Goal: Information Seeking & Learning: Learn about a topic

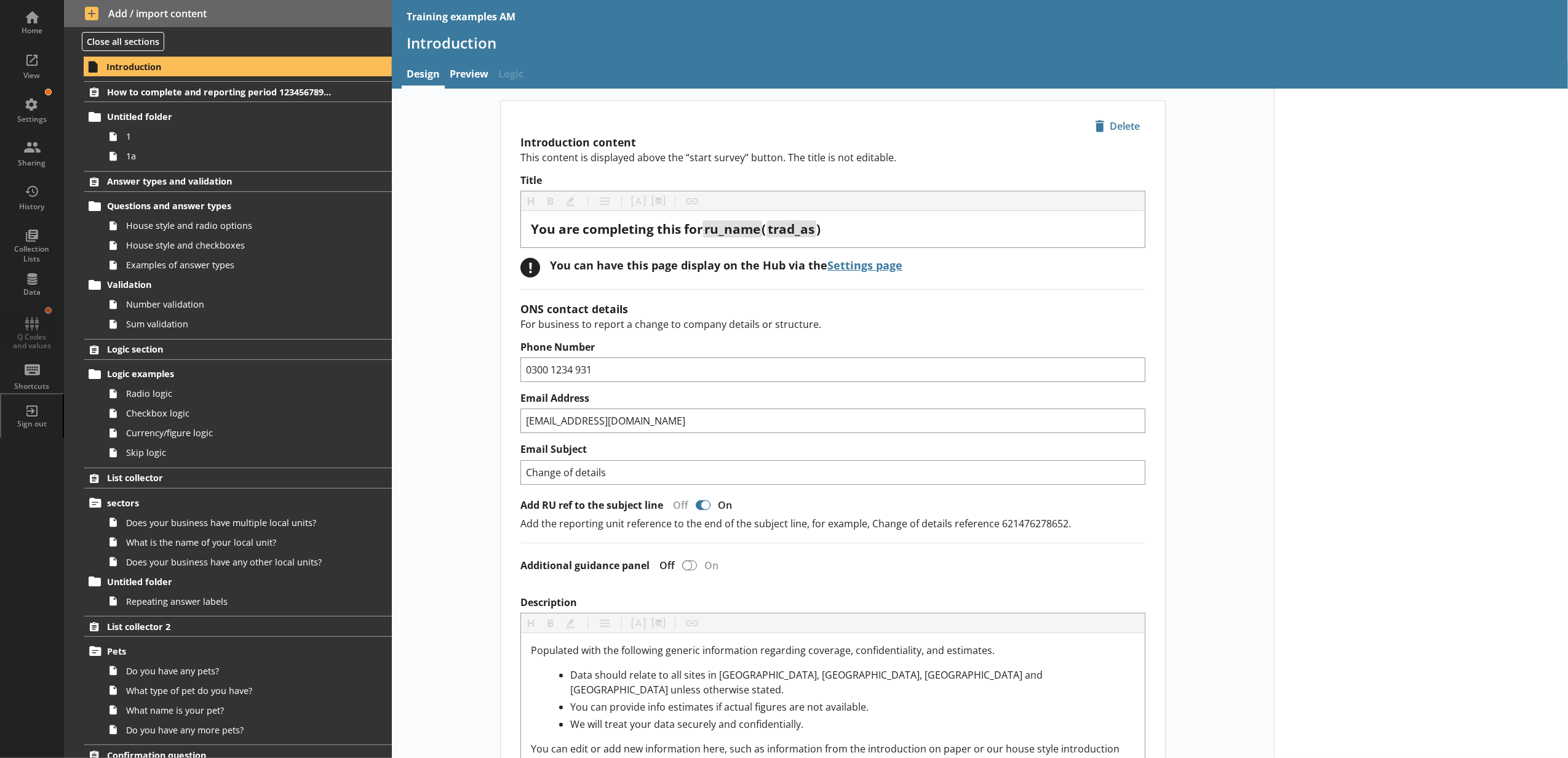
scroll to position [546, 0]
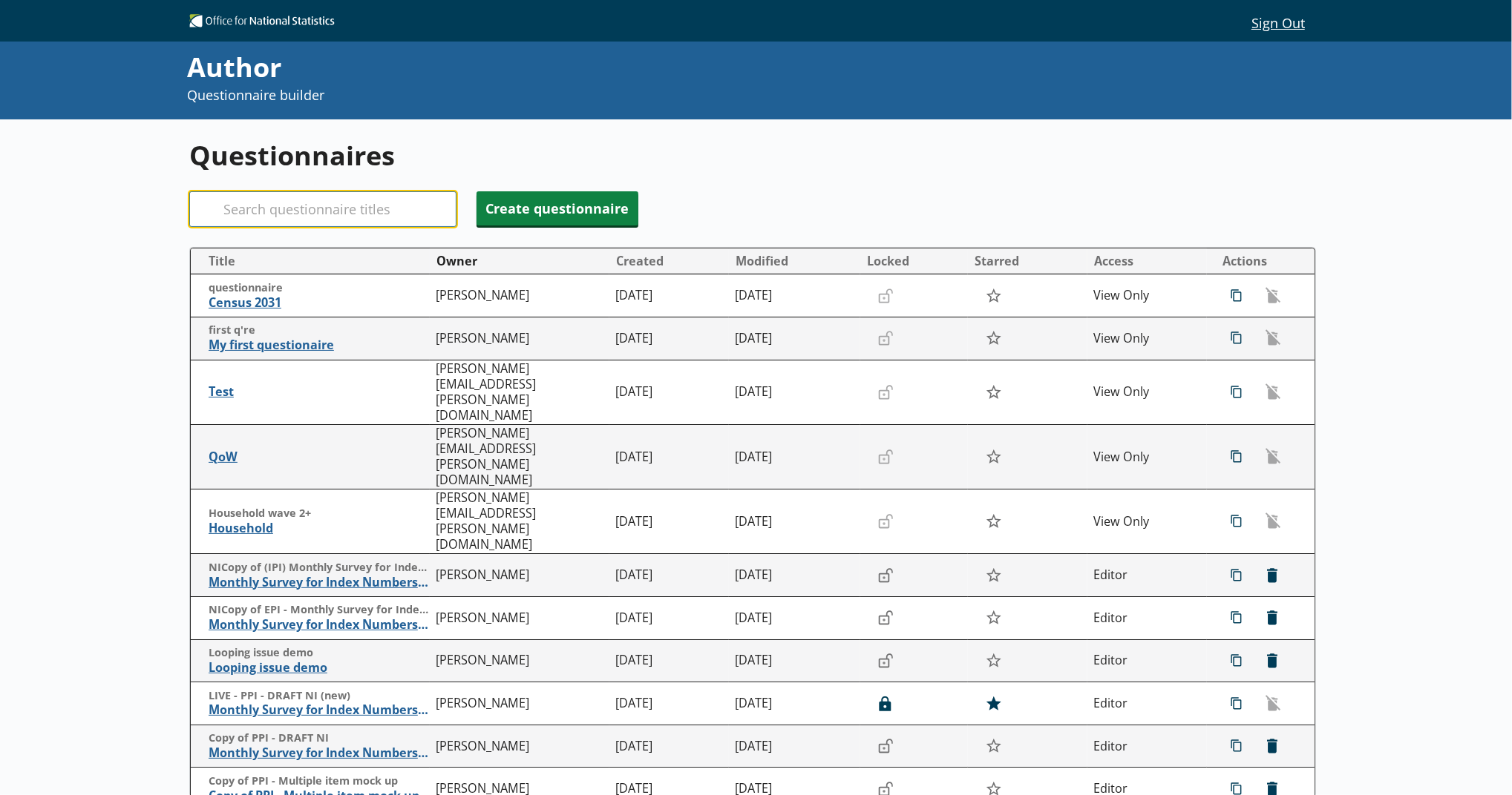
click at [368, 223] on input "Search" at bounding box center [322, 209] width 267 height 36
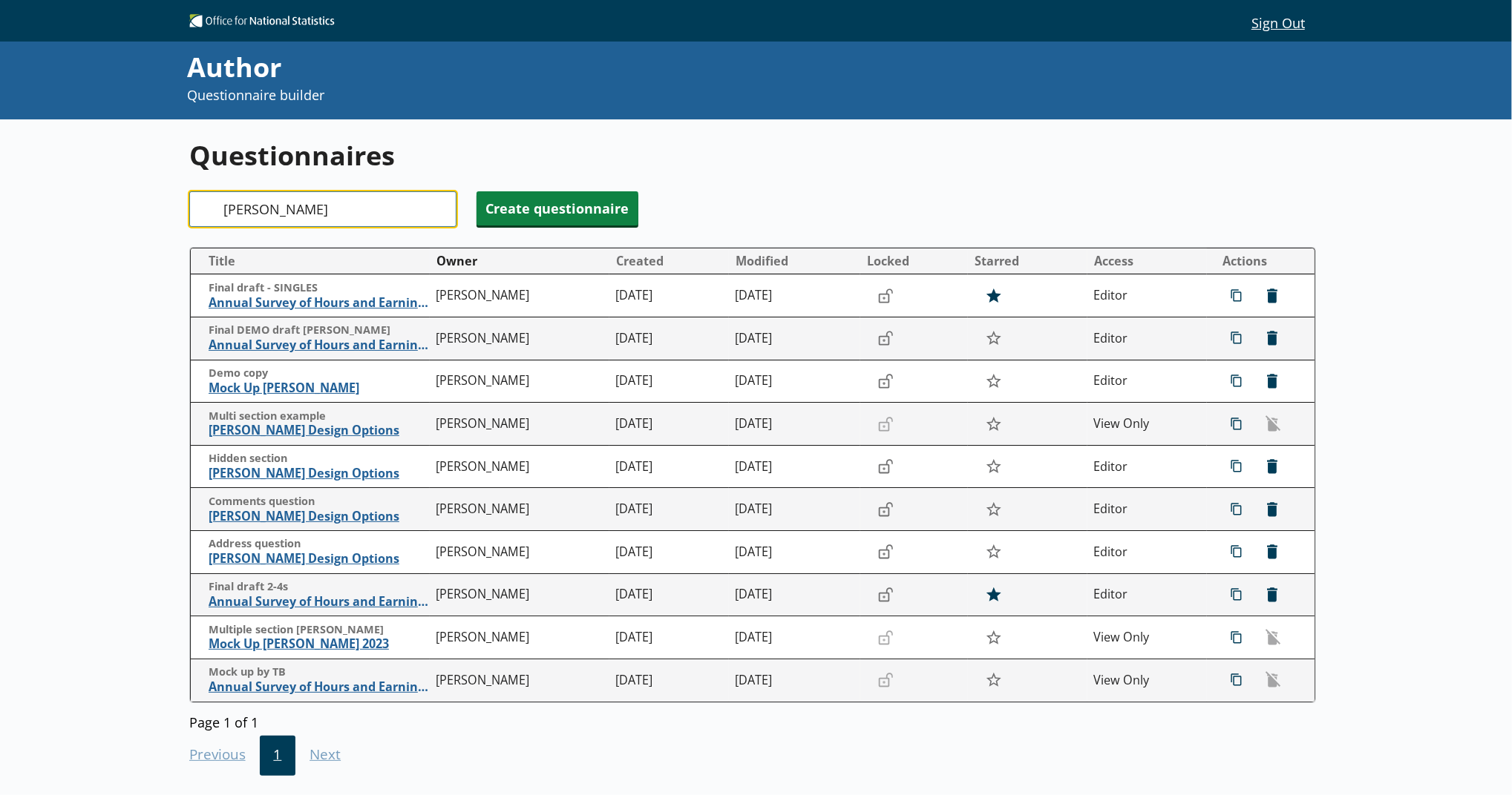
type input "[PERSON_NAME]"
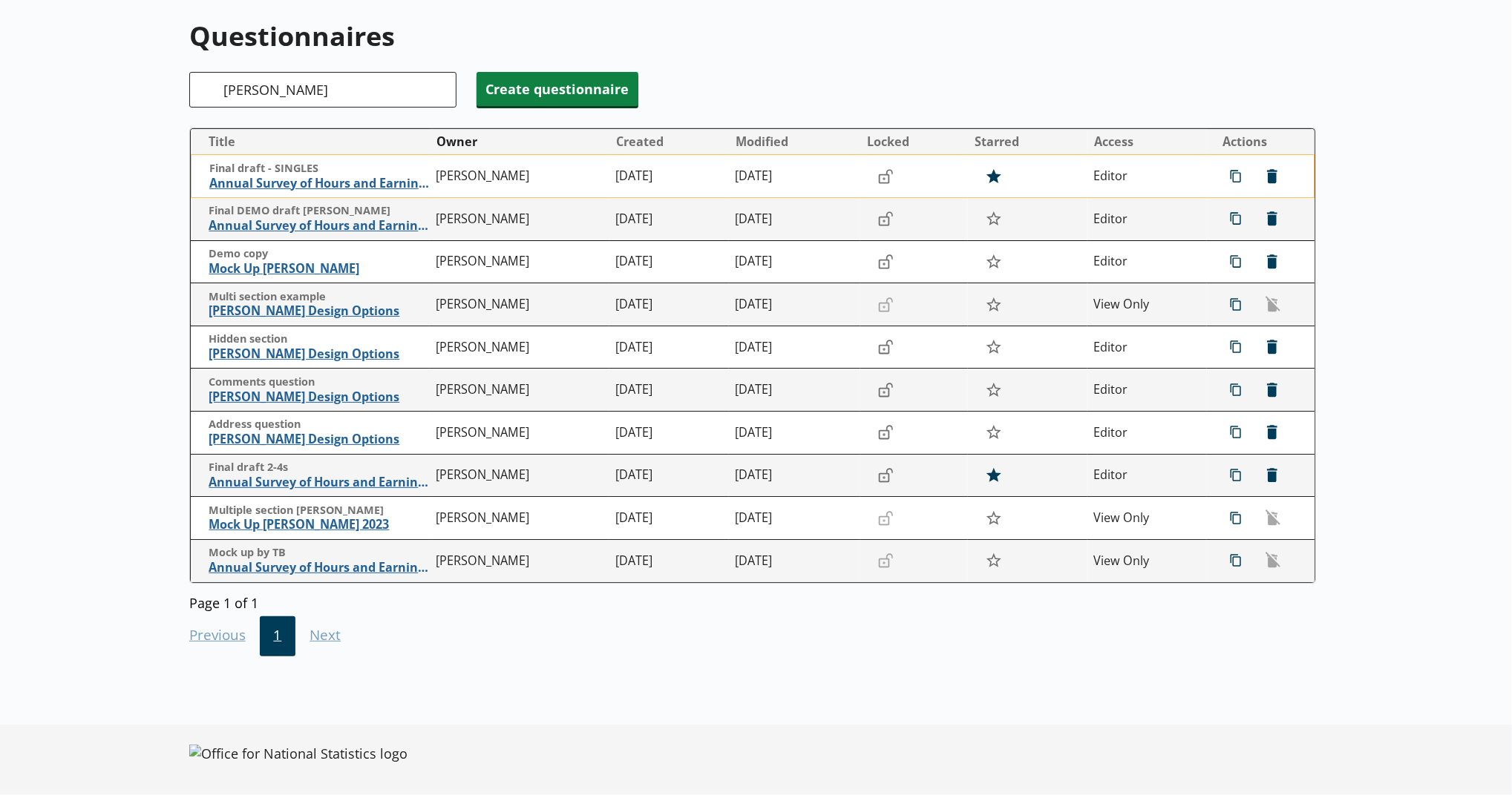
click at [368, 193] on td "Final draft - SINGLES Annual Survey of Hours and Earnings ([PERSON_NAME])" at bounding box center [310, 176] width 239 height 43
click at [368, 191] on span "Annual Survey of Hours and Earnings (ASHE)" at bounding box center [319, 184] width 220 height 16
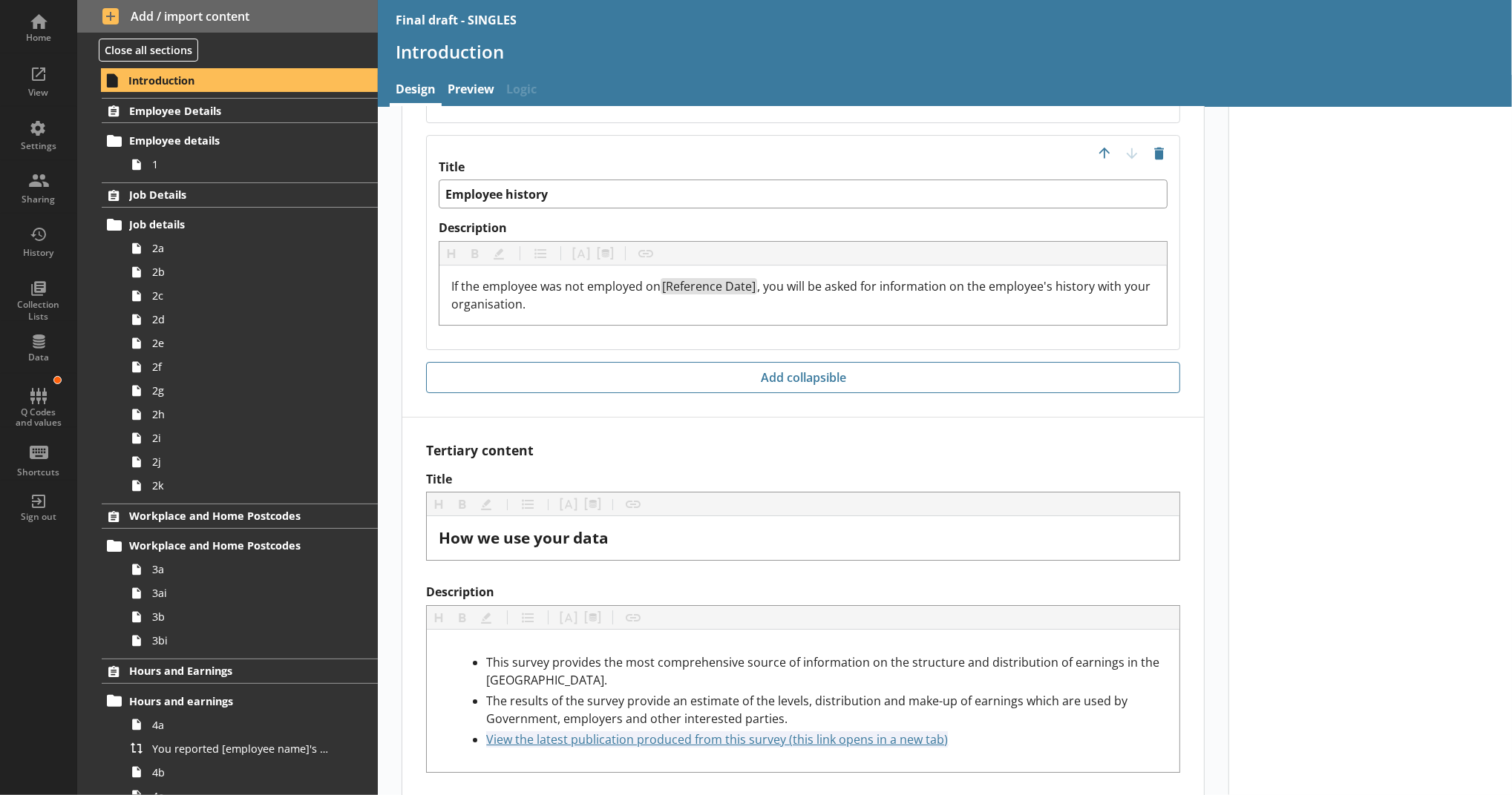
scroll to position [4106, 0]
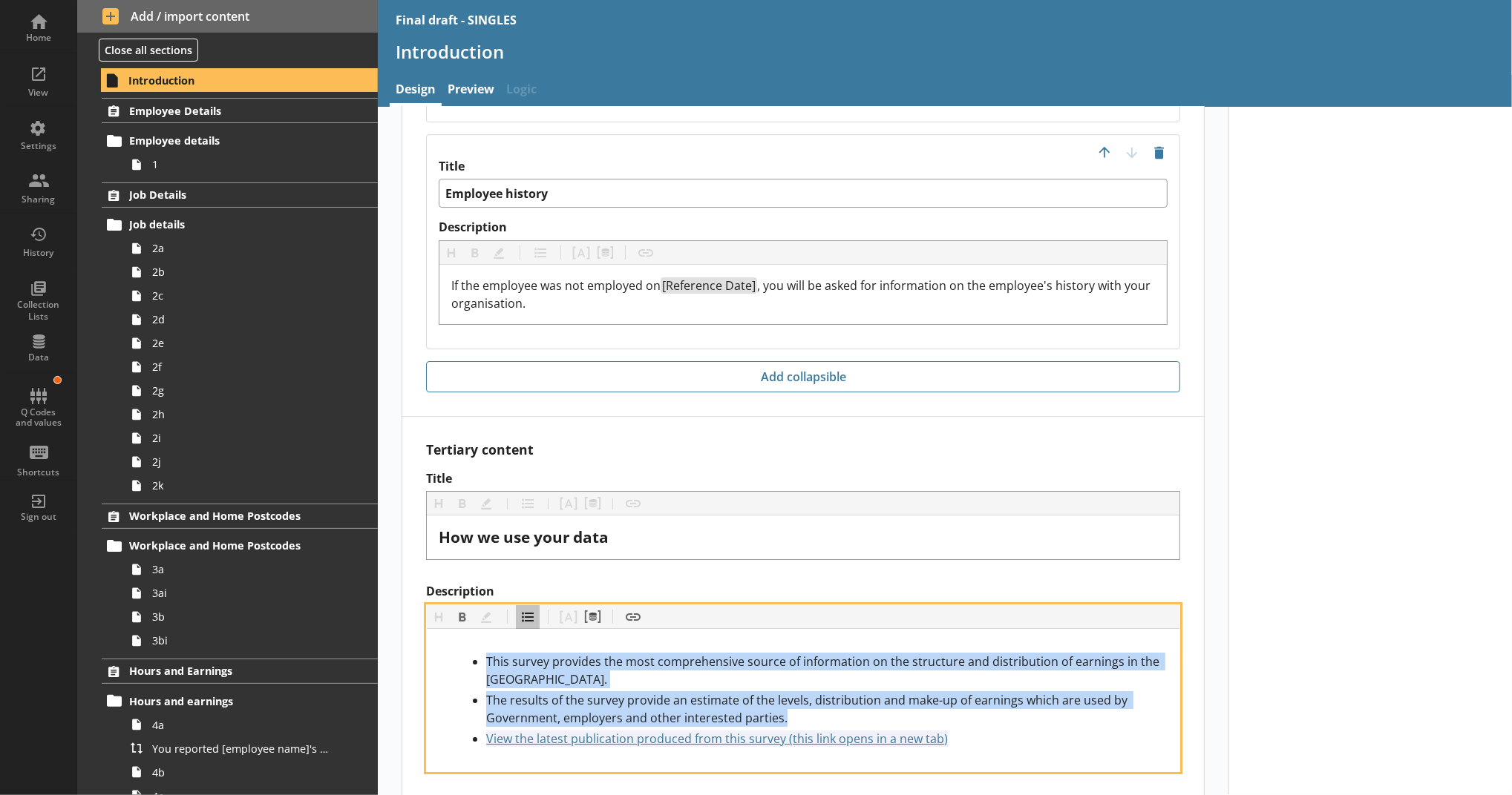
drag, startPoint x: 679, startPoint y: 678, endPoint x: 463, endPoint y: 629, distance: 221.5
click at [463, 629] on div "This survey provides the most comprehensive source of information on the struct…" at bounding box center [803, 701] width 753 height 142
copy ul "This survey provides the most comprehensive source of information on the struct…"
click at [741, 692] on div "The results of the survey provide an estimate of the levels, distribution and m…" at bounding box center [827, 710] width 681 height 36
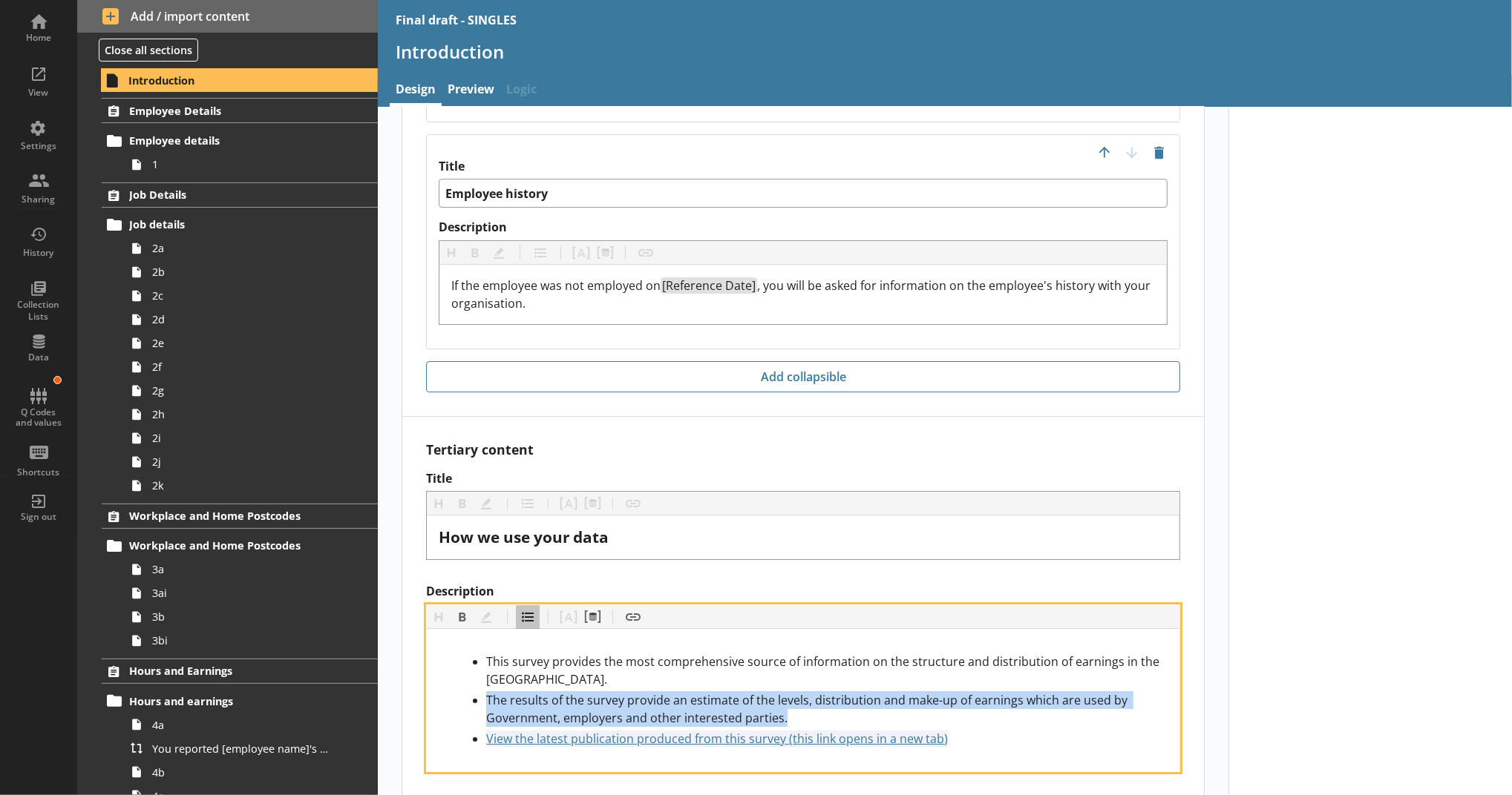
drag, startPoint x: 766, startPoint y: 682, endPoint x: 454, endPoint y: 668, distance: 312.3
click at [487, 692] on div "The results of the survey provide an estimate of the levels, distribution and m…" at bounding box center [827, 710] width 681 height 36
copy span "The results of the survey provide an estimate of the levels, distribution and m…"
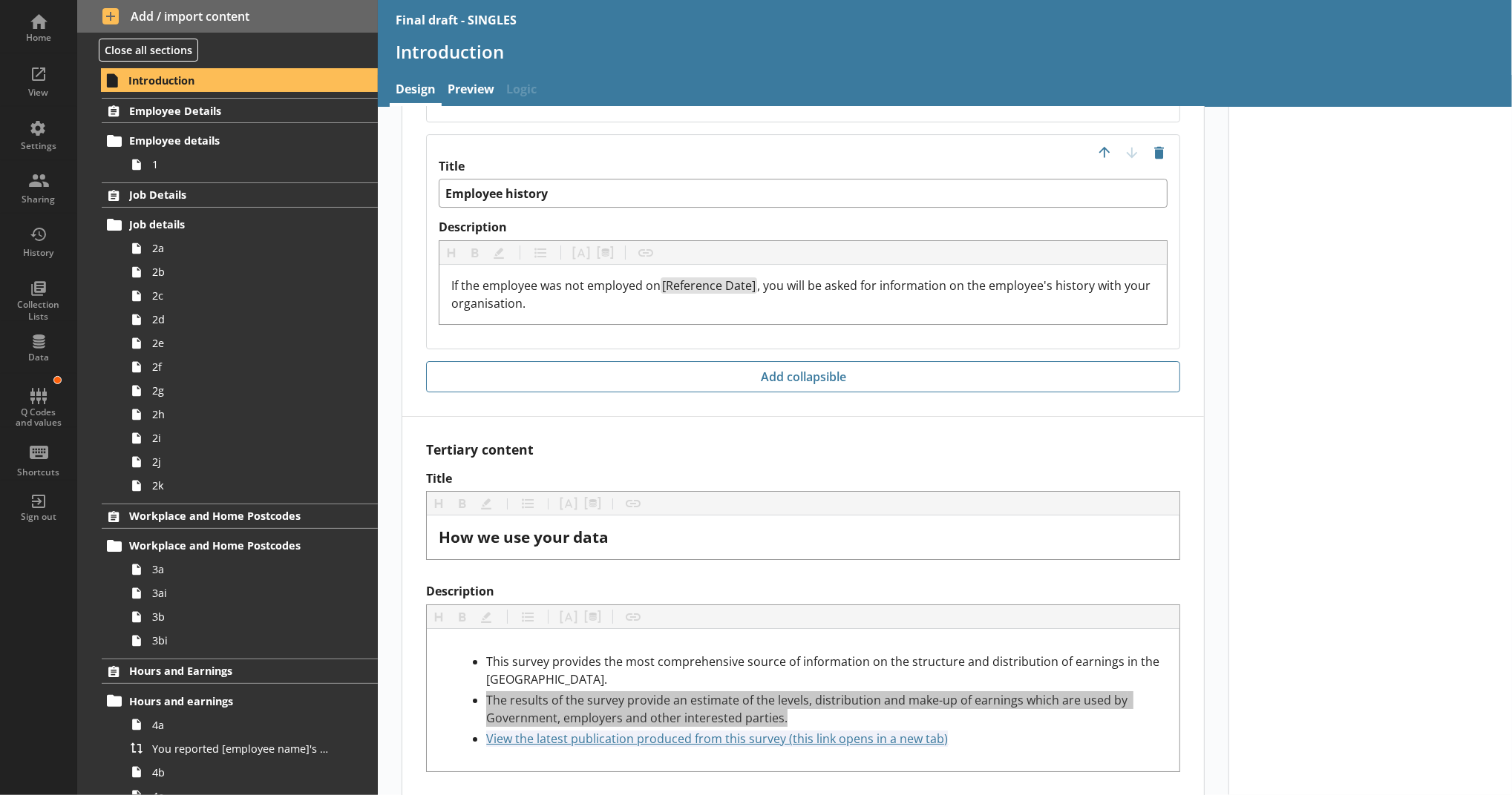
type textarea "x"
